Goal: Ask a question: Seek information or help from site administrators or community

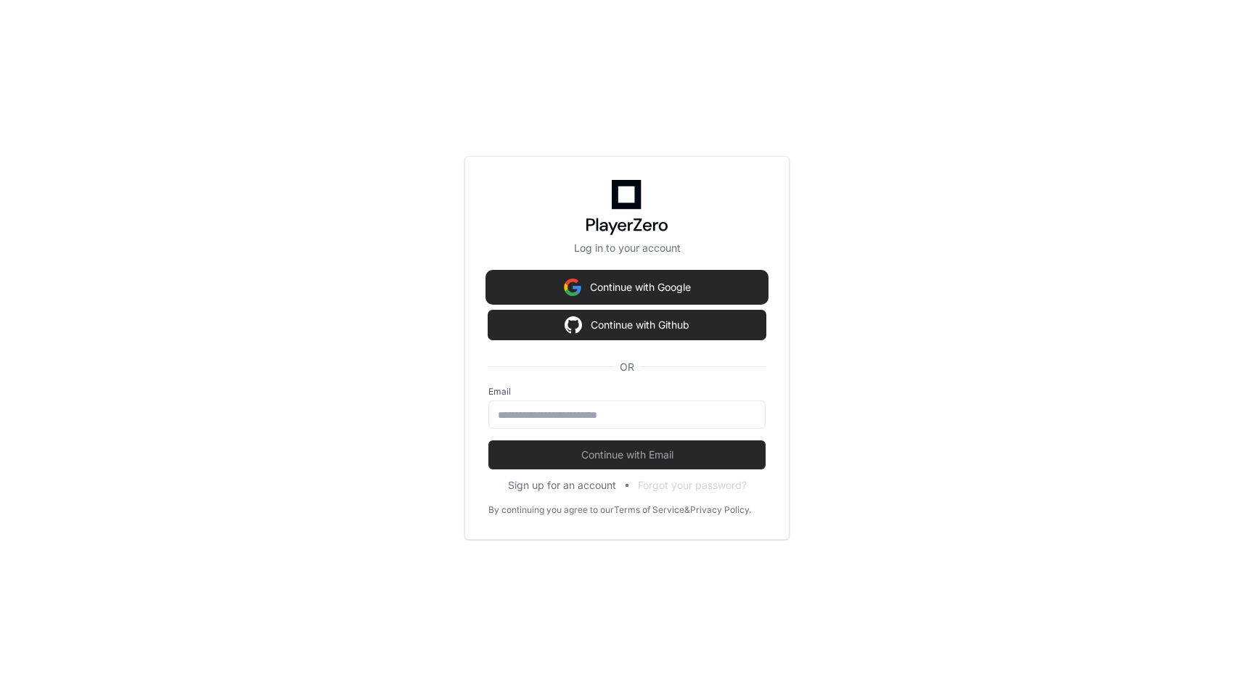
click at [684, 277] on button "Continue with Google" at bounding box center [626, 287] width 277 height 29
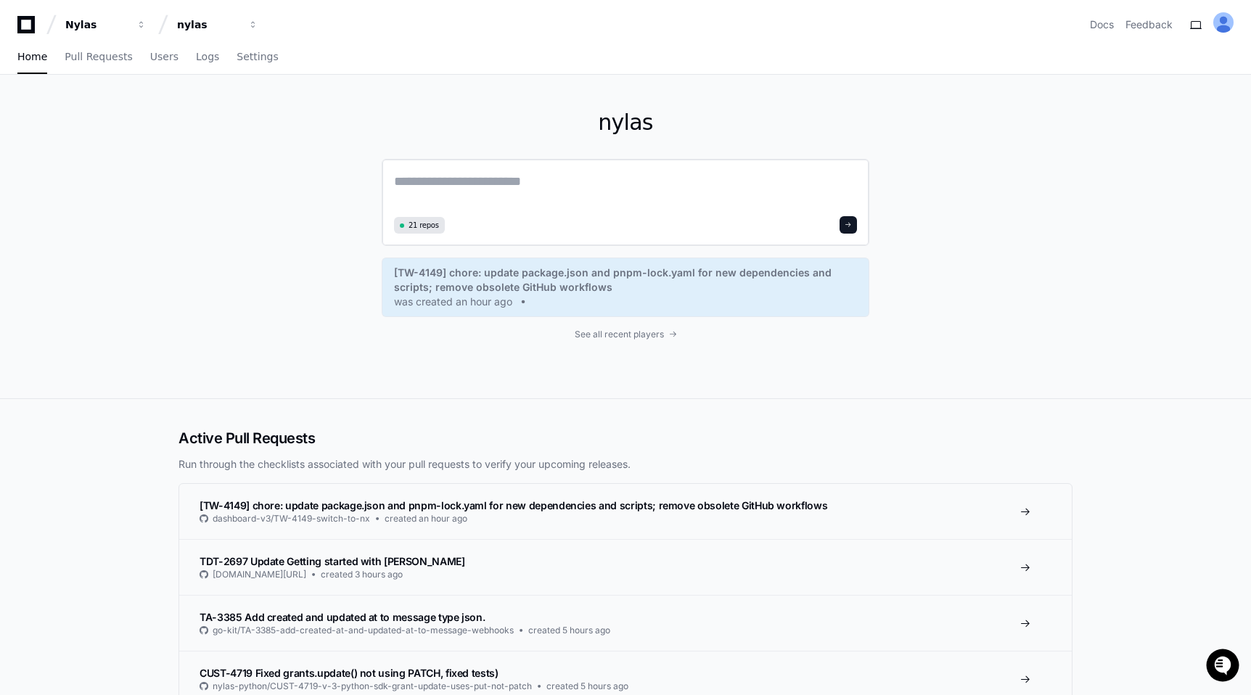
click at [417, 210] on textarea at bounding box center [625, 191] width 463 height 41
type textarea "*"
paste textarea "**********"
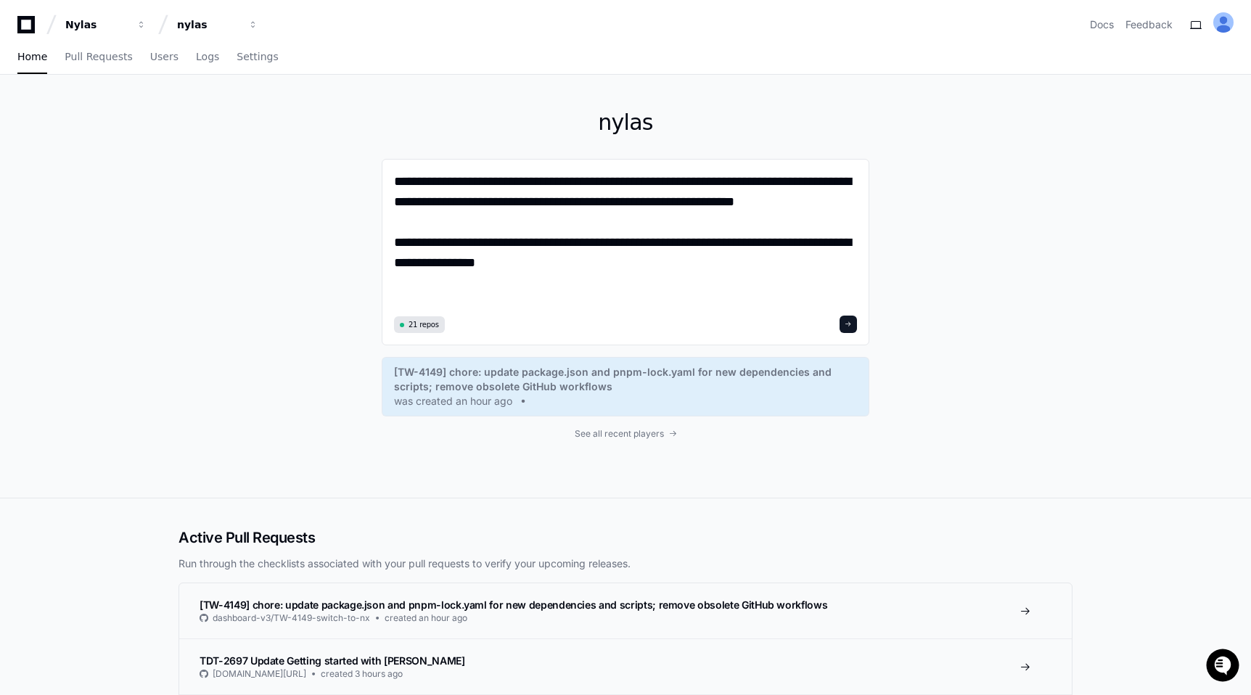
type textarea "**********"
click at [848, 332] on button at bounding box center [848, 324] width 17 height 17
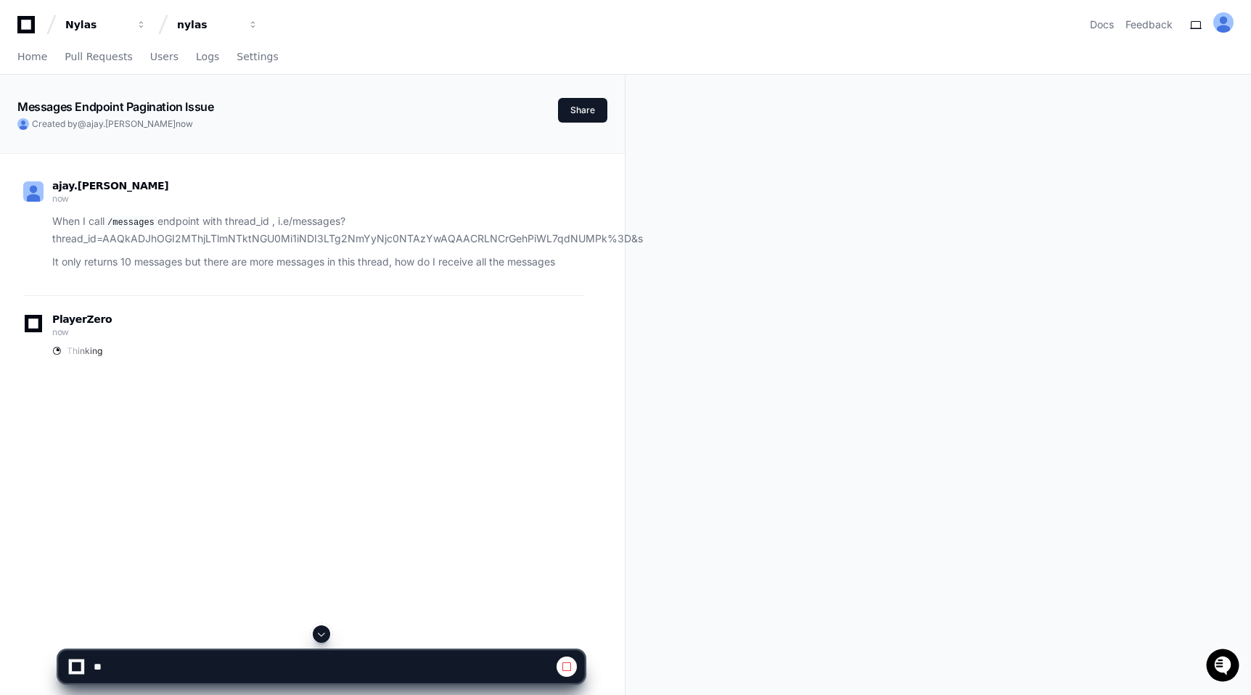
click at [271, 215] on p "When I call /messages endpoint with thread_id , i.e/messages?thread_id=AAQkADJh…" at bounding box center [318, 229] width 532 height 33
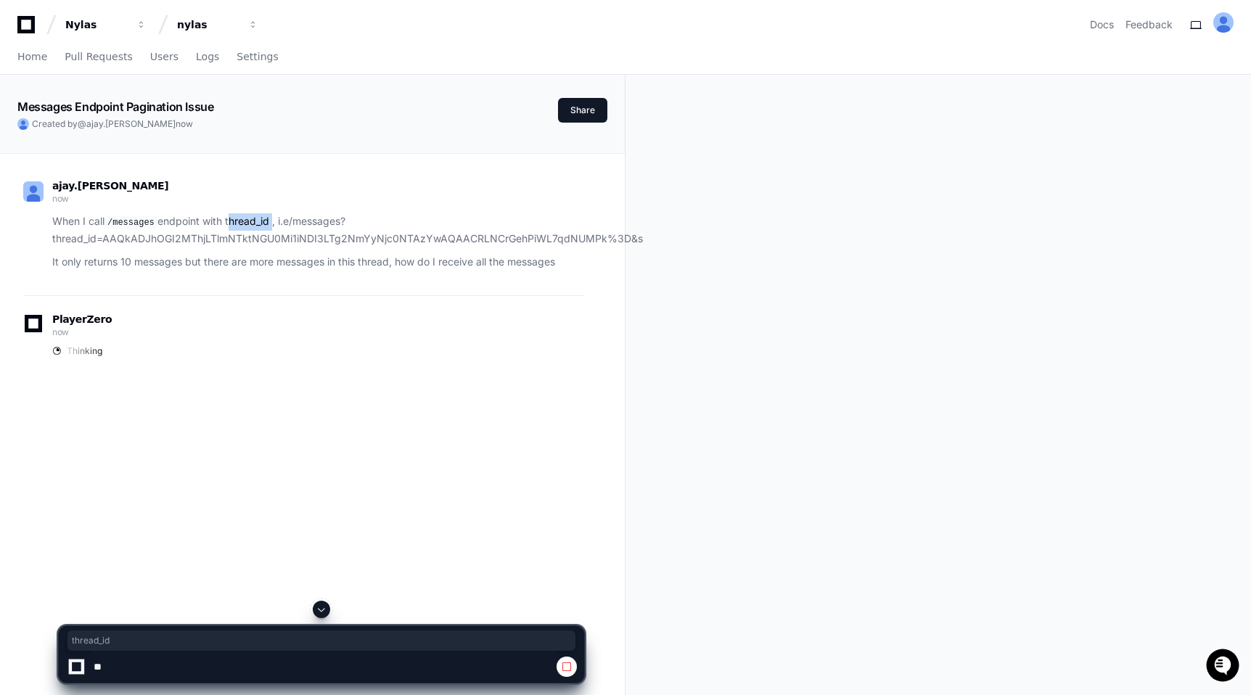
click at [271, 215] on p "When I call /messages endpoint with thread_id , i.e/messages?thread_id=AAQkADJh…" at bounding box center [318, 229] width 532 height 33
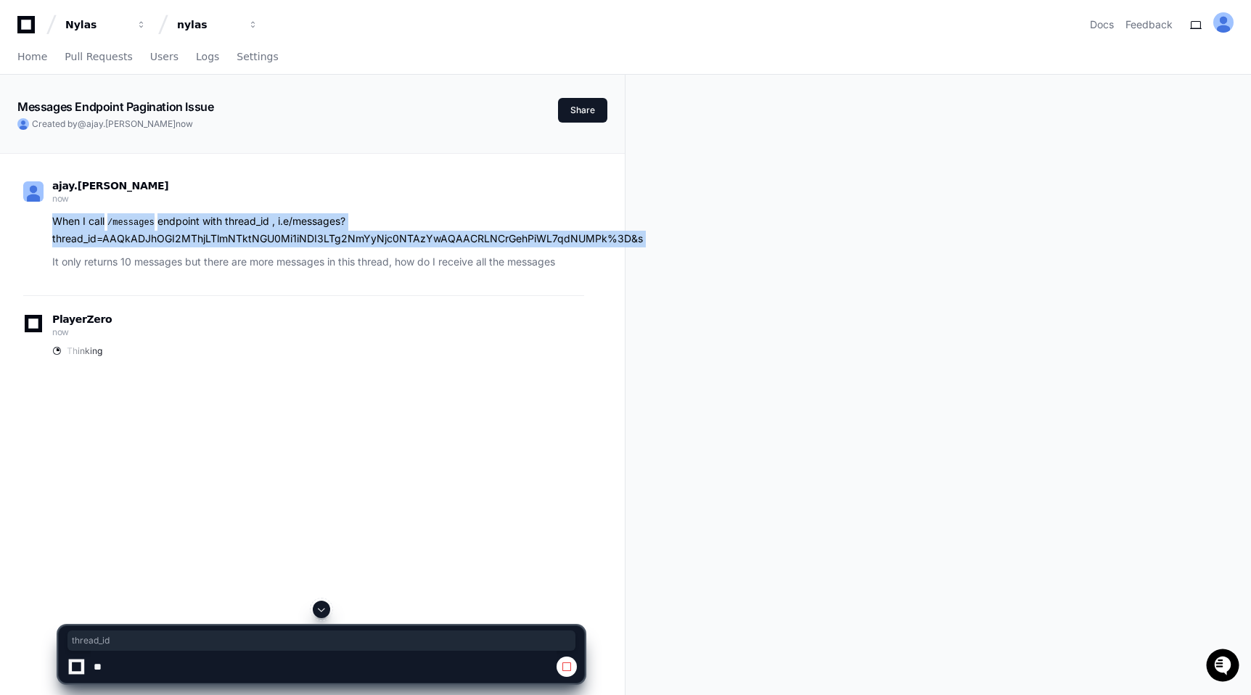
click at [271, 215] on p "When I call /messages endpoint with thread_id , i.e/messages?thread_id=AAQkADJh…" at bounding box center [318, 229] width 532 height 33
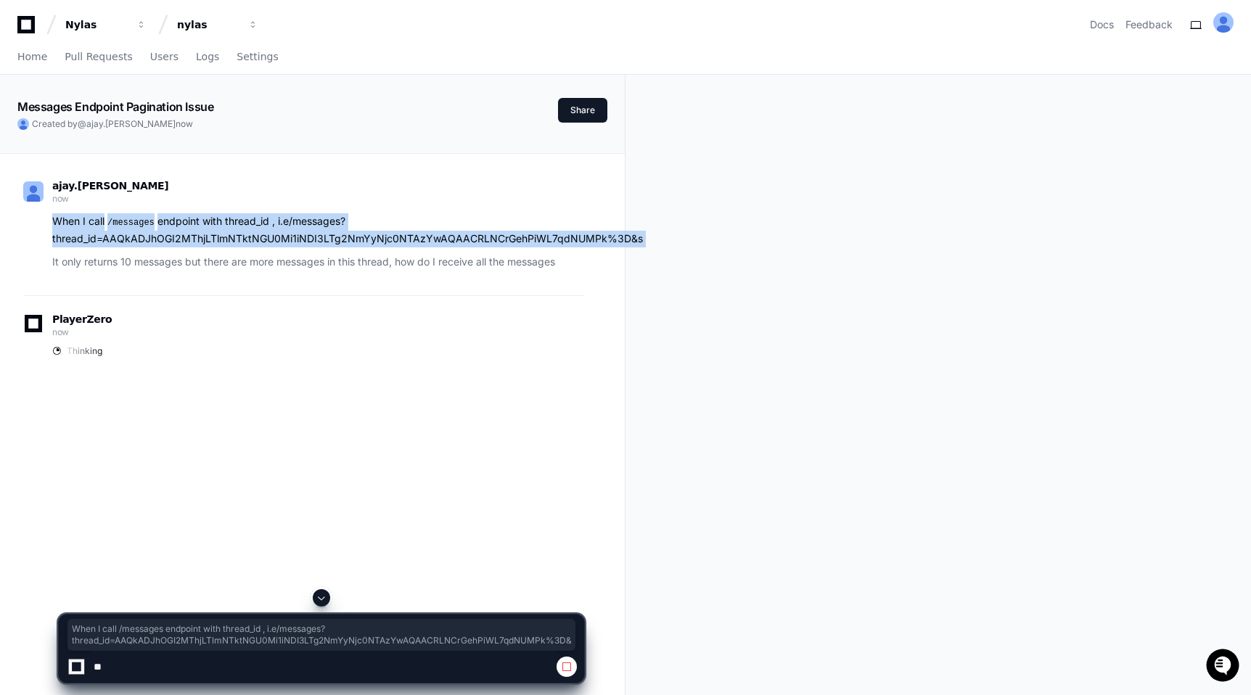
click at [271, 215] on p "When I call /messages endpoint with thread_id , i.e/messages?thread_id=AAQkADJh…" at bounding box center [318, 229] width 532 height 33
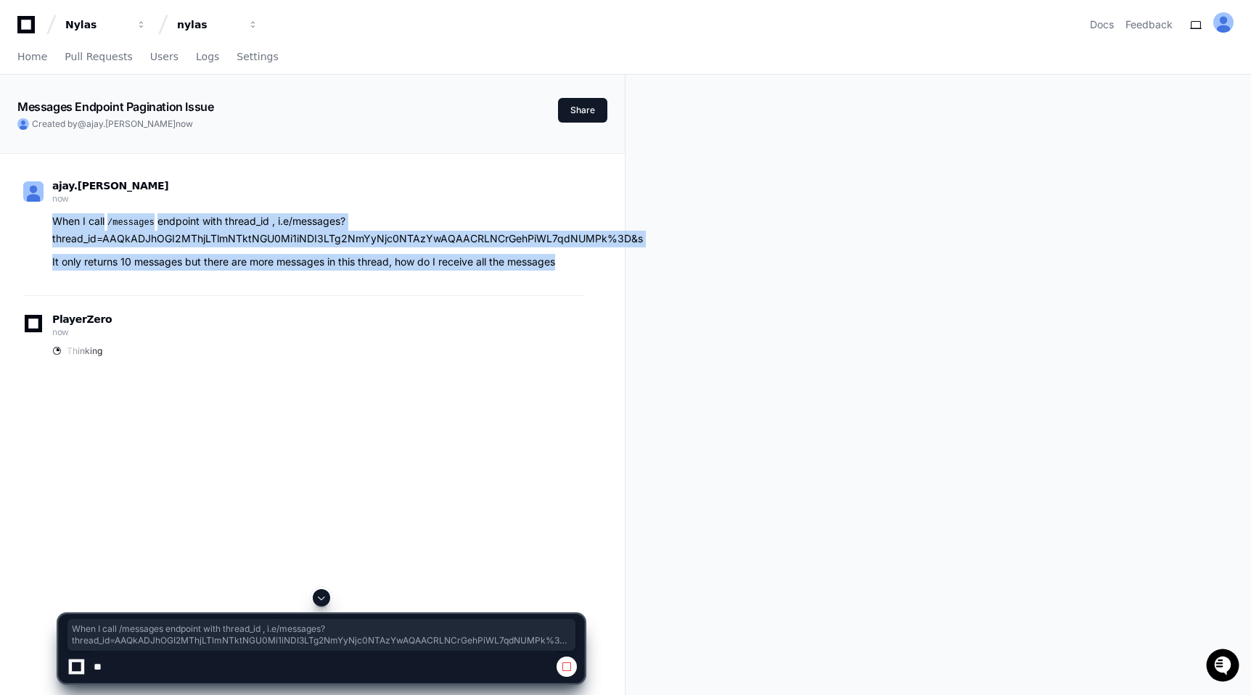
drag, startPoint x: 587, startPoint y: 269, endPoint x: 46, endPoint y: 216, distance: 544.0
click at [46, 216] on div "ajay.[PERSON_NAME] now When I call /messages endpoint with thread_id , i.e/mess…" at bounding box center [312, 271] width 590 height 235
copy article "When I call /messages endpoint with thread_id , i.e/messages?thread_id=AAQkADJh…"
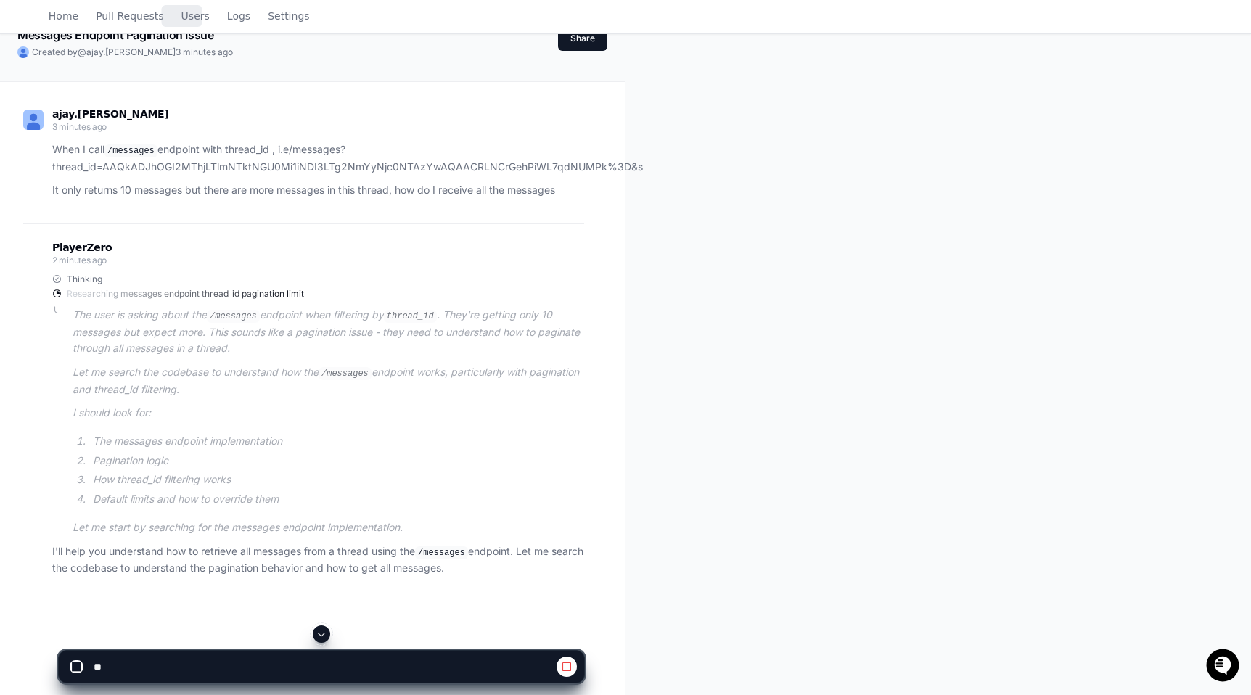
scroll to position [236, 0]
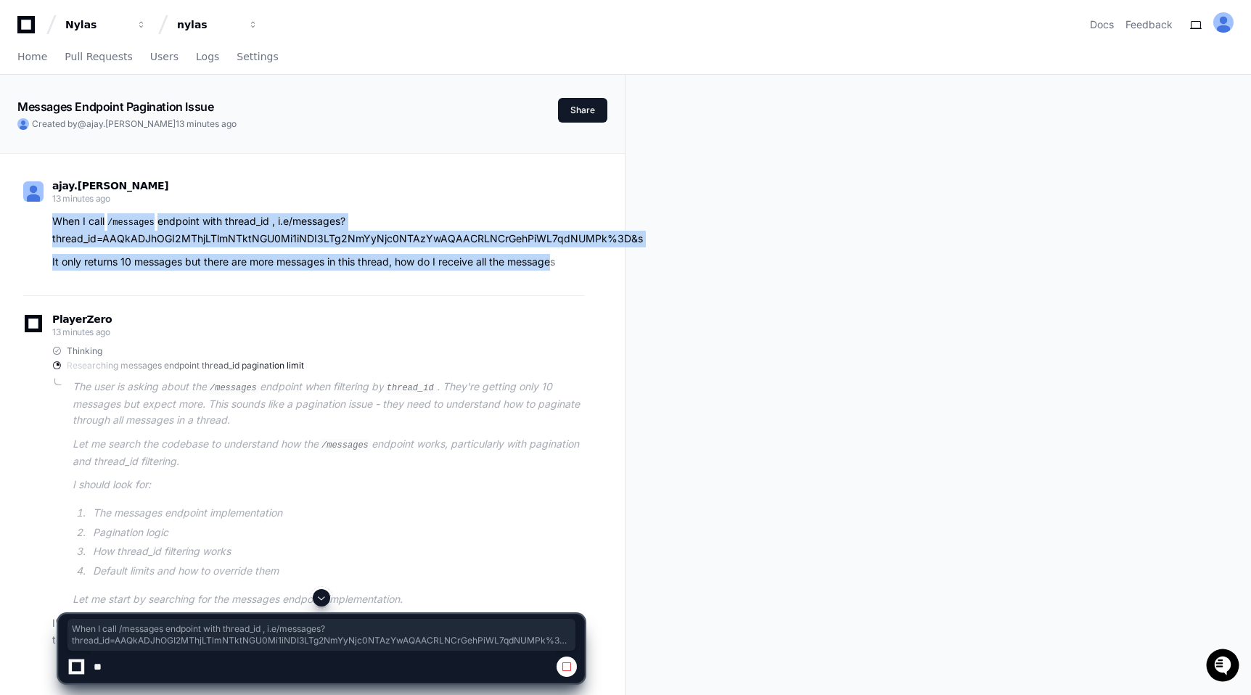
drag, startPoint x: 557, startPoint y: 261, endPoint x: 48, endPoint y: 224, distance: 510.1
click at [48, 224] on div "When I call /messages endpoint with thread_id , i.e/messages?thread_id=AAQkADJh…" at bounding box center [303, 241] width 561 height 57
copy article "When I call /messages endpoint with thread_id , i.e/messages?thread_id=AAQkADJh…"
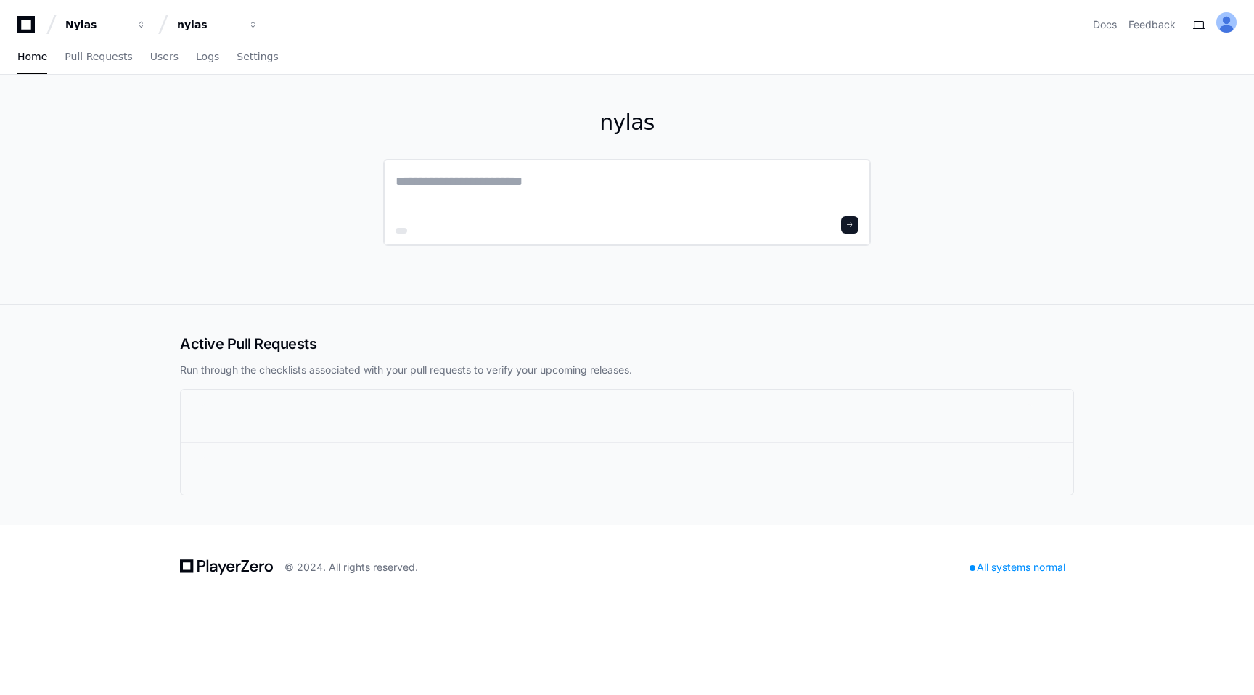
click at [598, 207] on textarea at bounding box center [627, 191] width 463 height 41
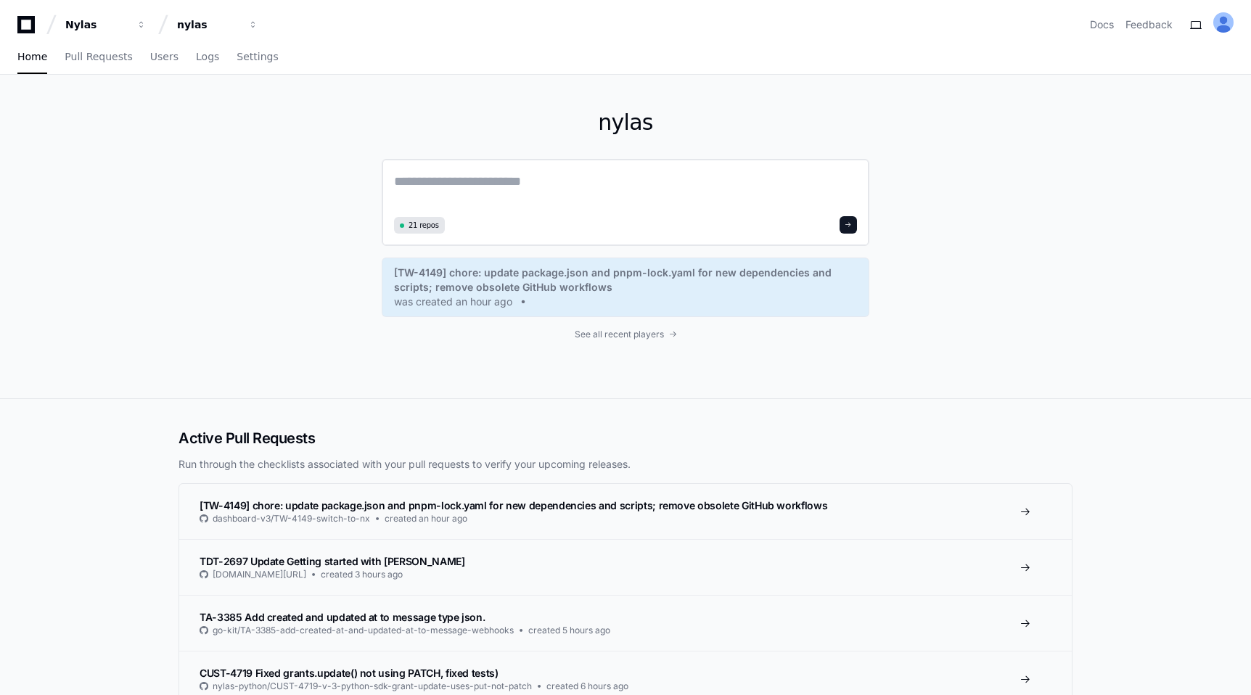
paste textarea "**********"
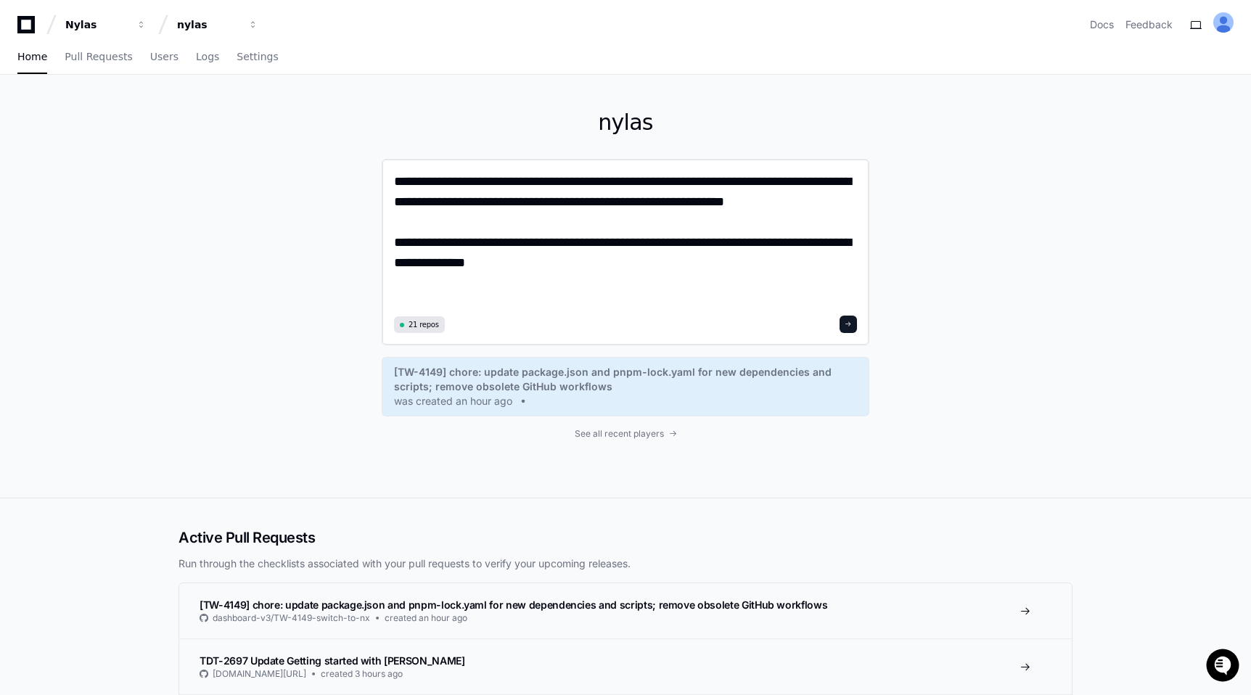
type textarea "**********"
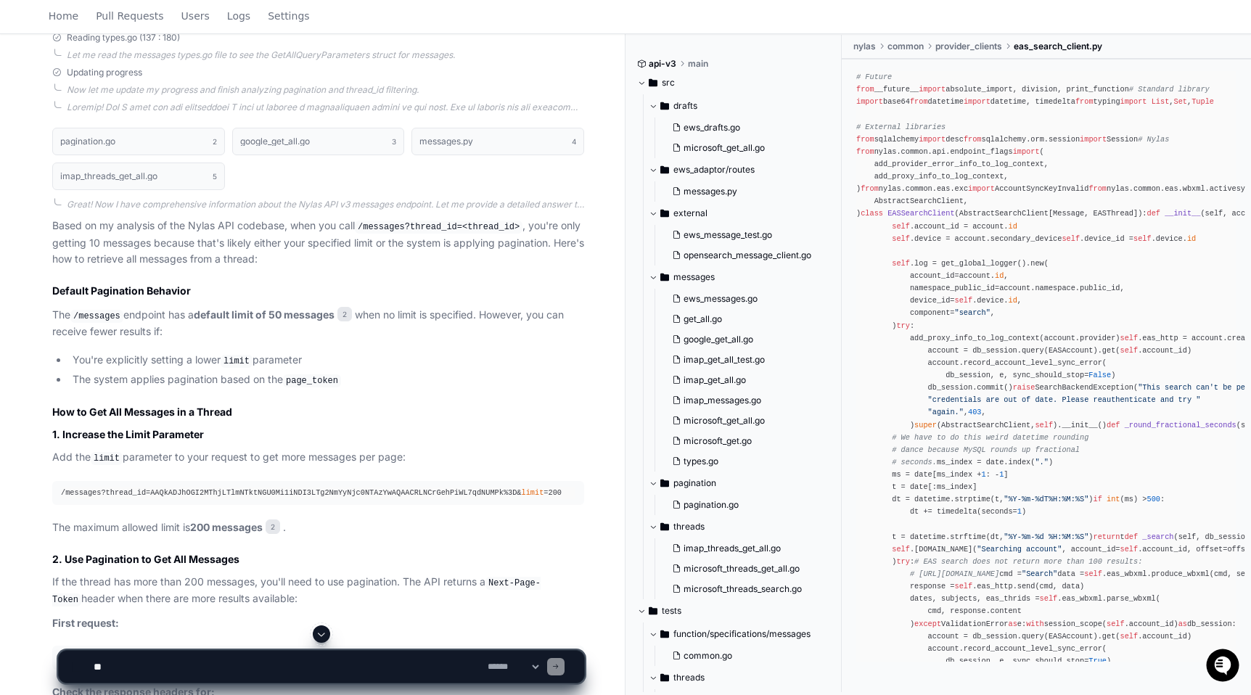
scroll to position [876, 0]
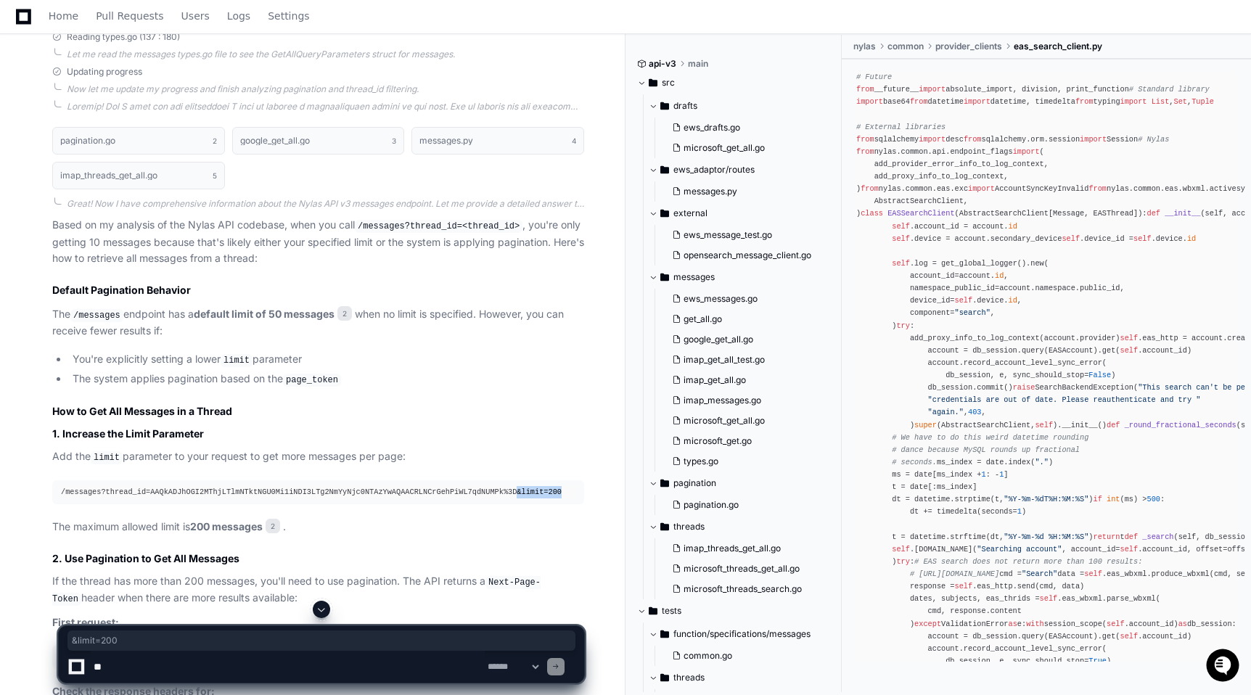
drag, startPoint x: 519, startPoint y: 488, endPoint x: 585, endPoint y: 488, distance: 66.0
click at [584, 488] on pre "/messages?thread_id=AAQkADJhOGI2MThjLTlmNTktNGU0Mi1iNDI3LTg2NmYyNjc0NTAzYwAQAAC…" at bounding box center [318, 492] width 532 height 24
copy div "& limit =200"
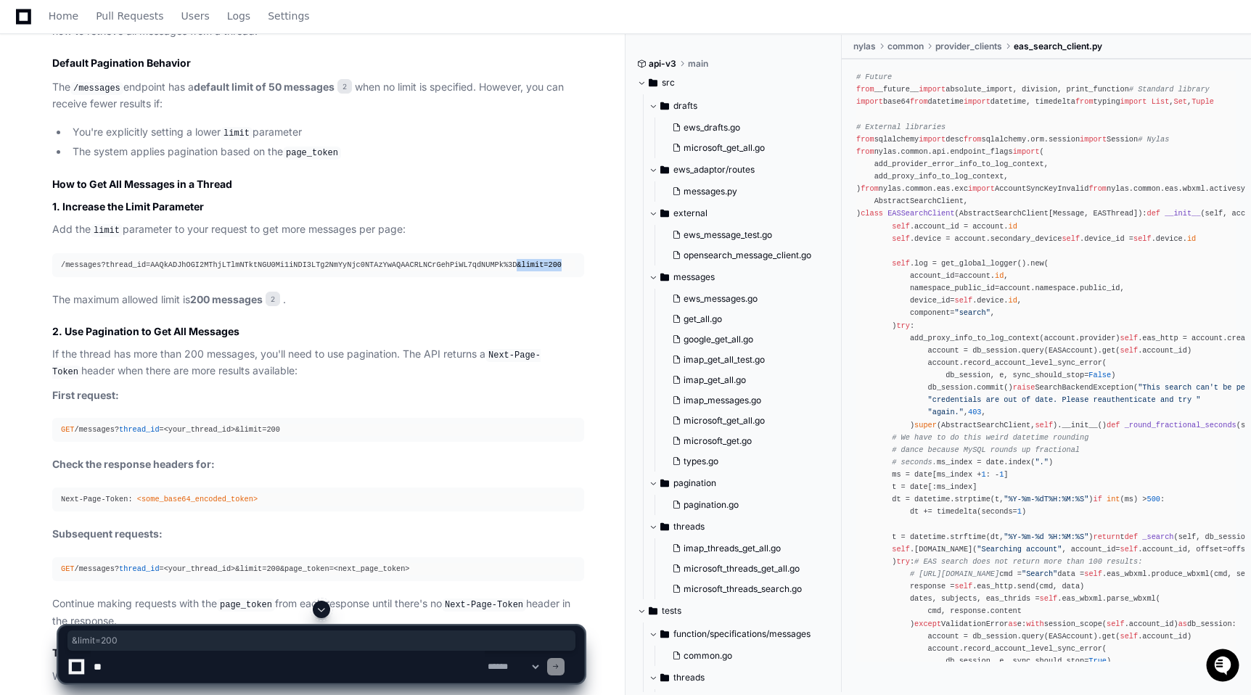
scroll to position [1151, 0]
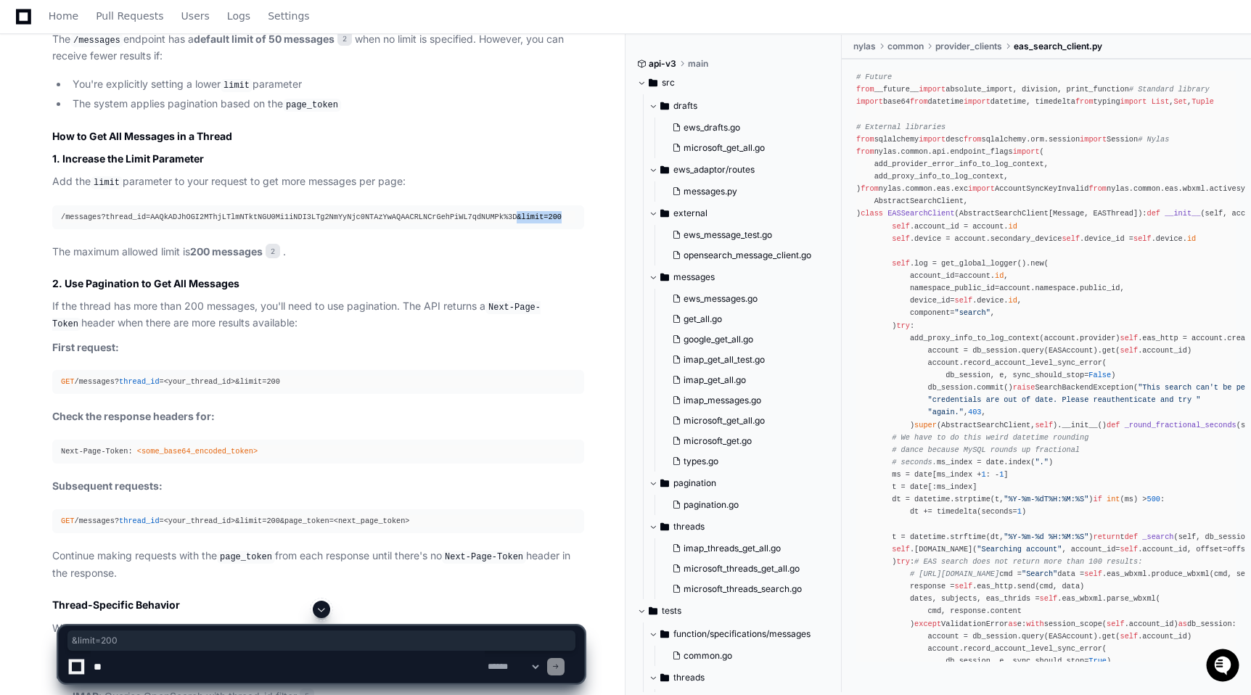
copy div "& limit =200"
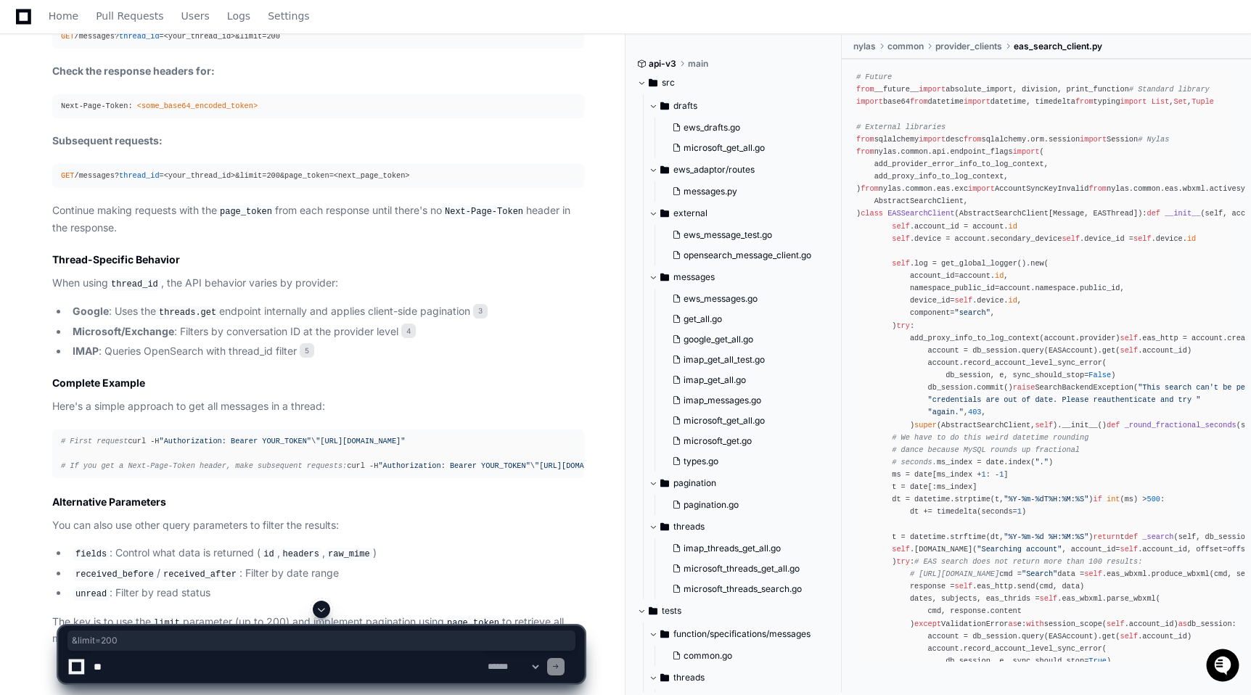
scroll to position [1535, 0]
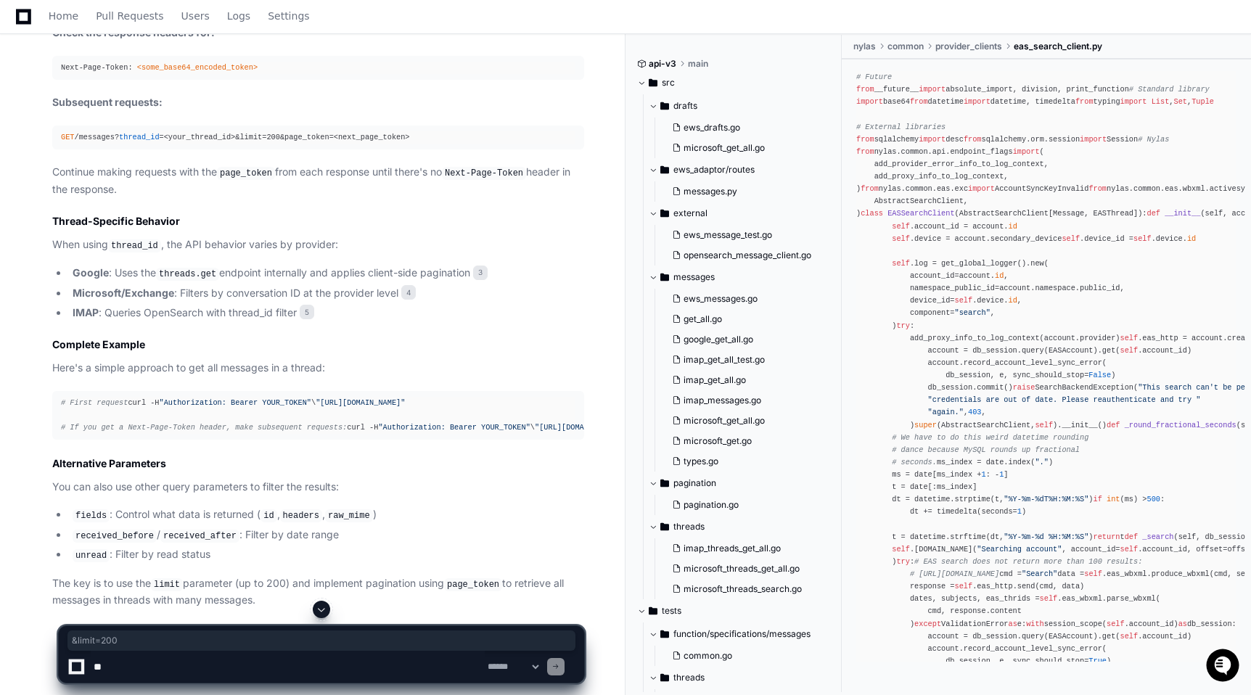
click at [178, 651] on textarea at bounding box center [288, 667] width 394 height 32
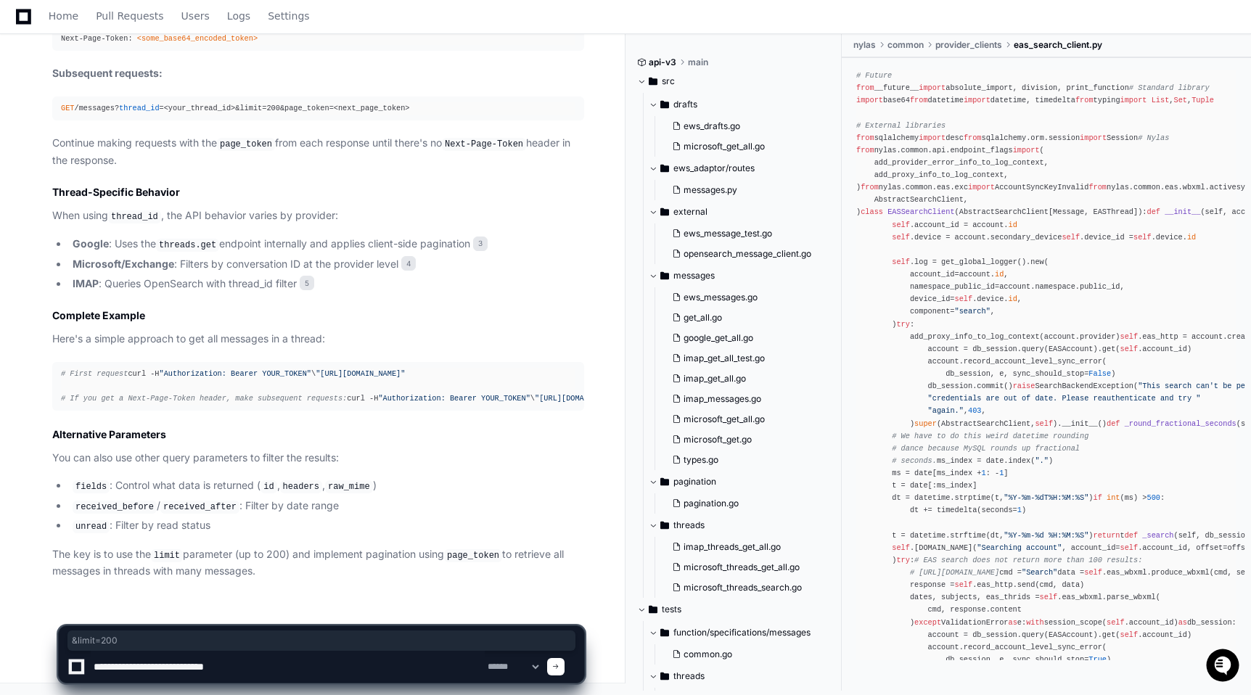
paste textarea "**********"
type textarea "**********"
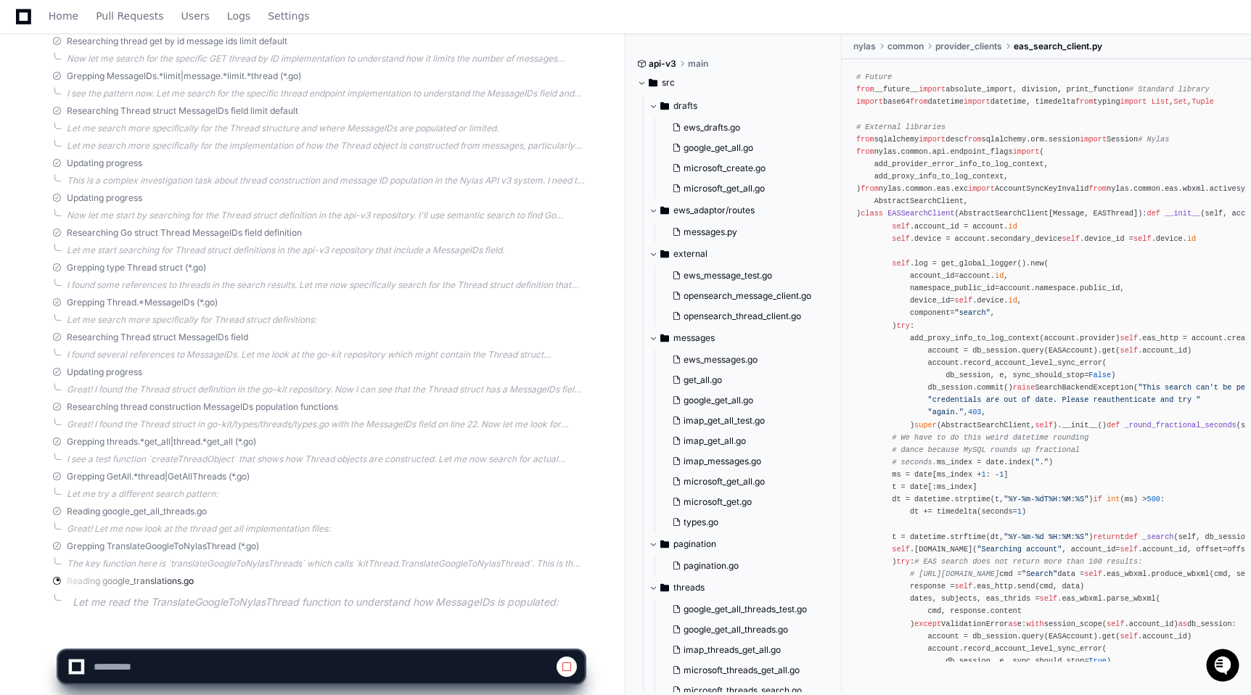
scroll to position [2506, 0]
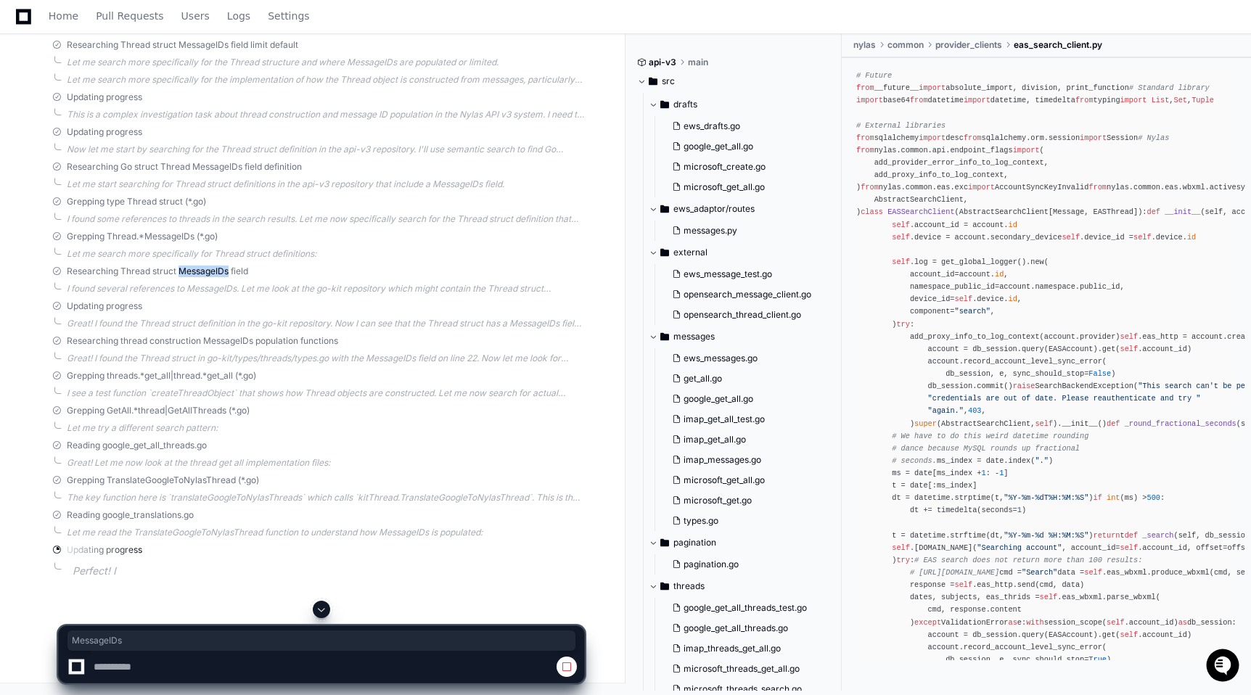
click at [217, 277] on span "Researching Thread struct MessageIDs field" at bounding box center [157, 272] width 181 height 12
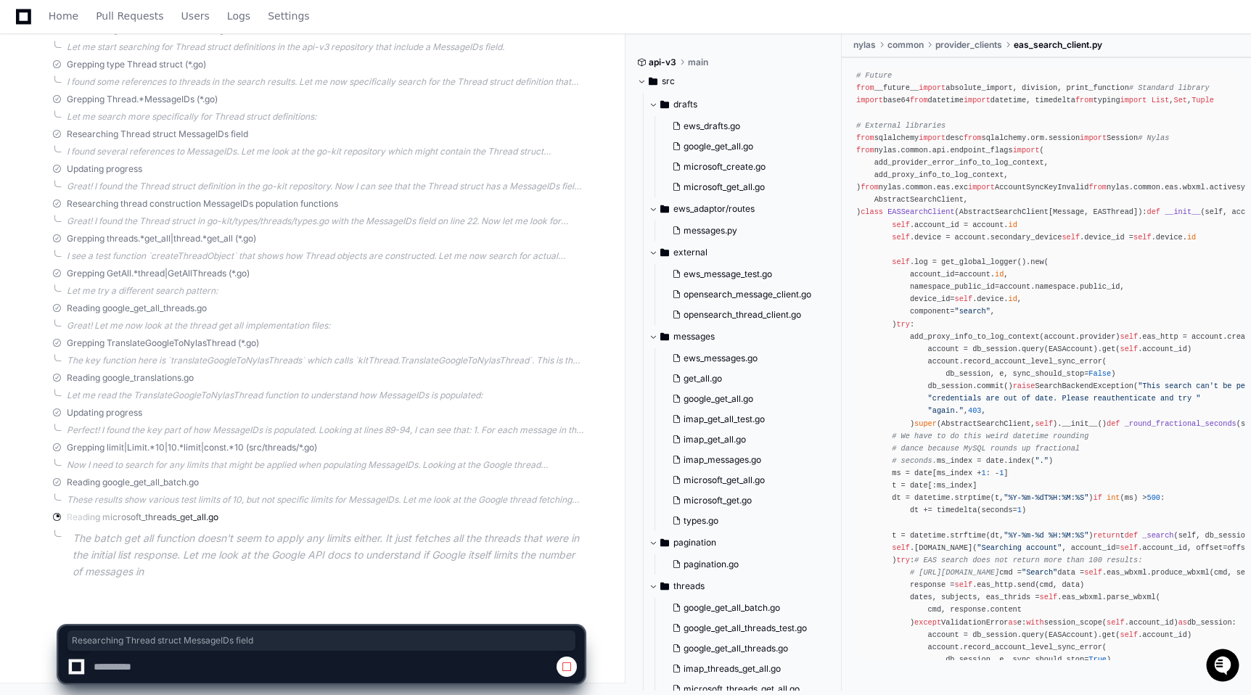
scroll to position [2670, 0]
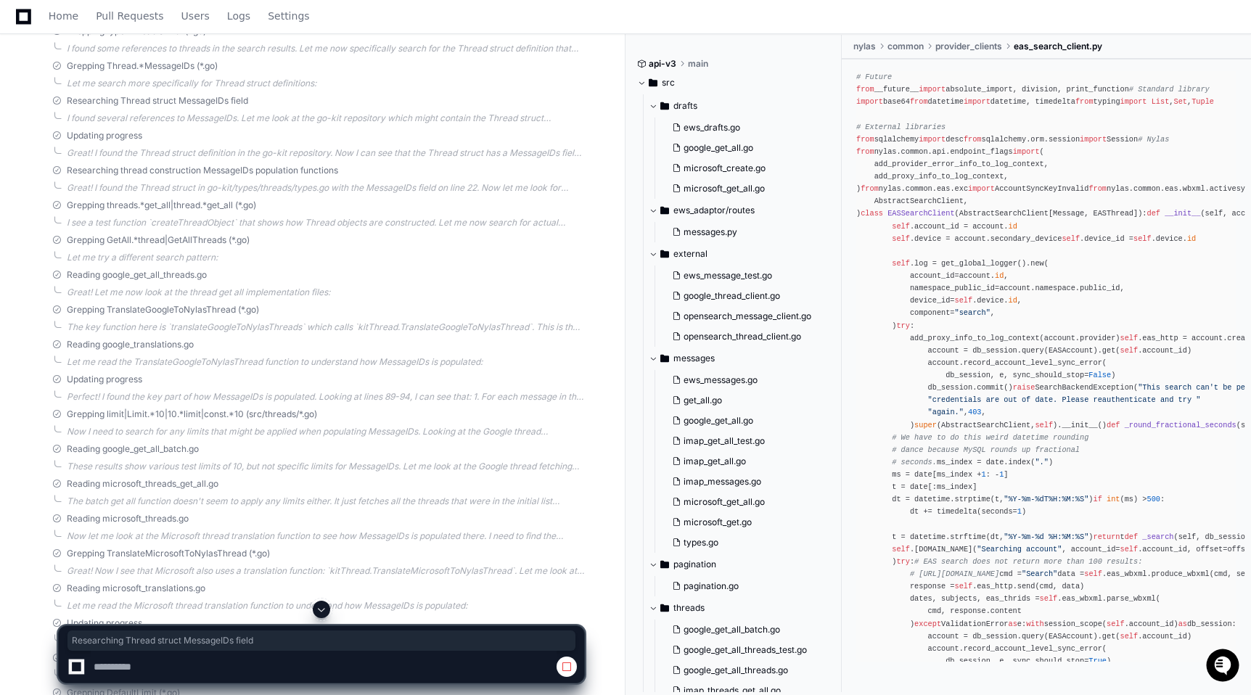
click at [314, 306] on div "PlayerZero 4 minutes ago Thinking Researching threads endpoint get thread by id…" at bounding box center [303, 317] width 561 height 1355
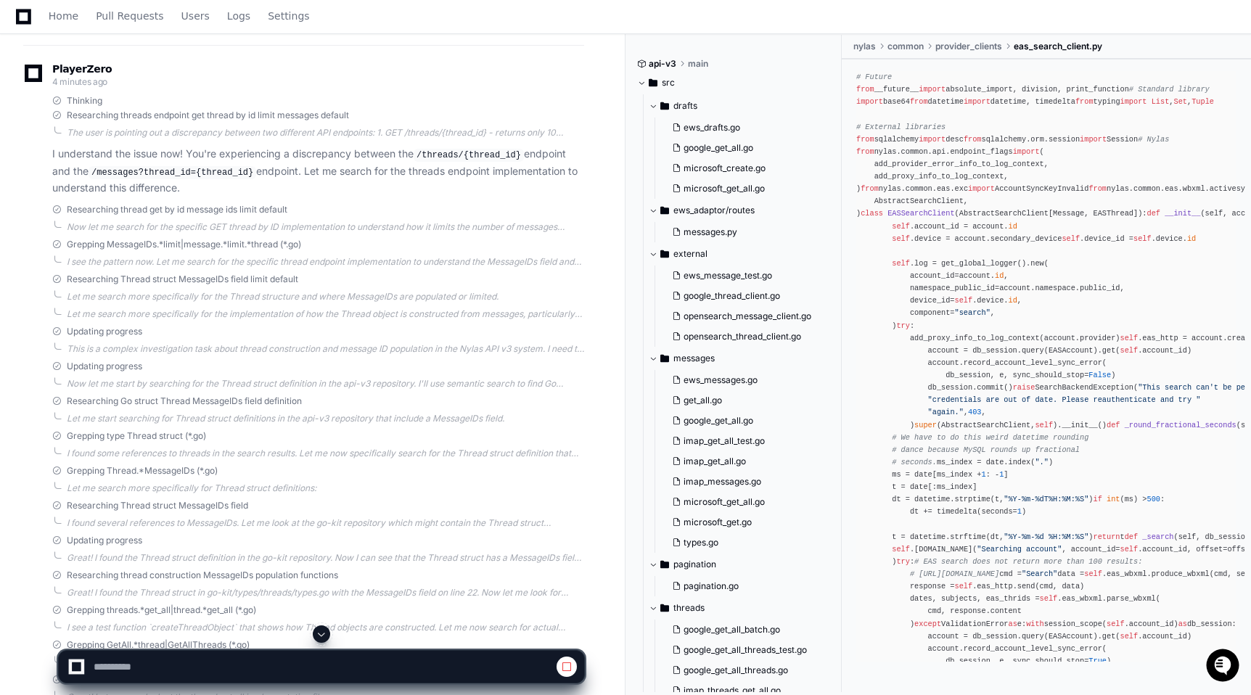
scroll to position [3101, 0]
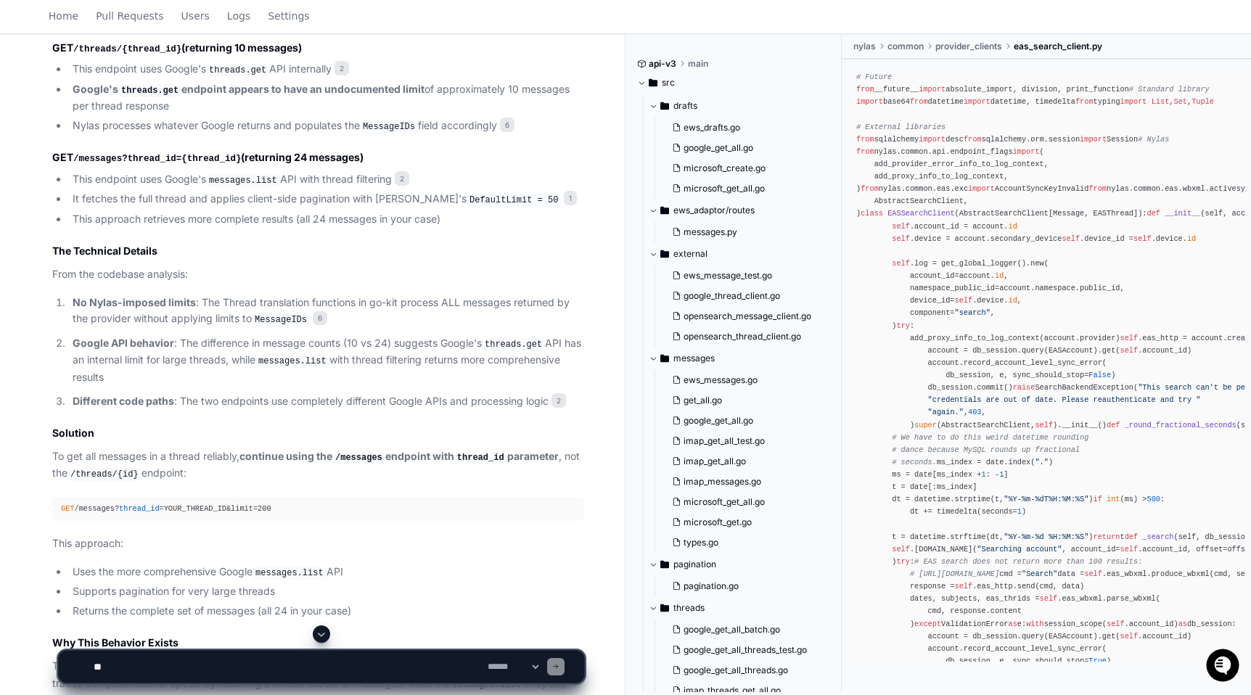
scroll to position [3828, 0]
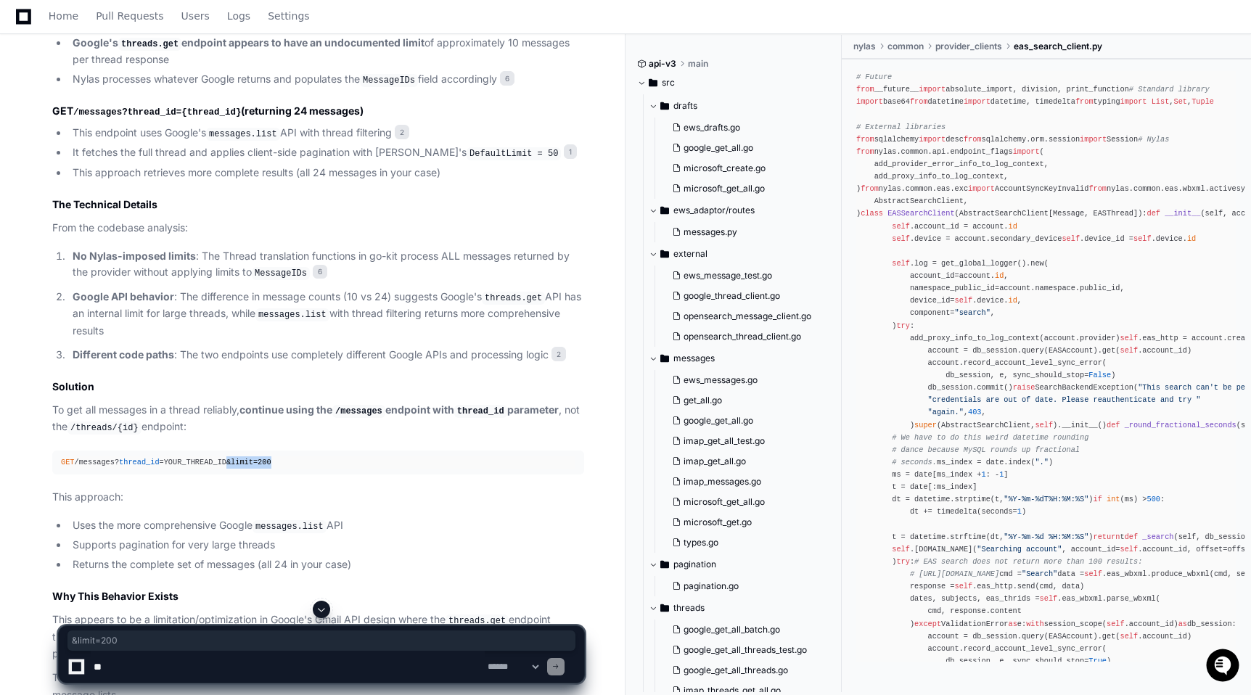
drag, startPoint x: 230, startPoint y: 496, endPoint x: 309, endPoint y: 493, distance: 79.2
click at [309, 469] on div "GET /messages? thread_id =YOUR_THREAD_ID&limit=200" at bounding box center [318, 463] width 515 height 12
copy div "&limit=200"
